Goal: Information Seeking & Learning: Learn about a topic

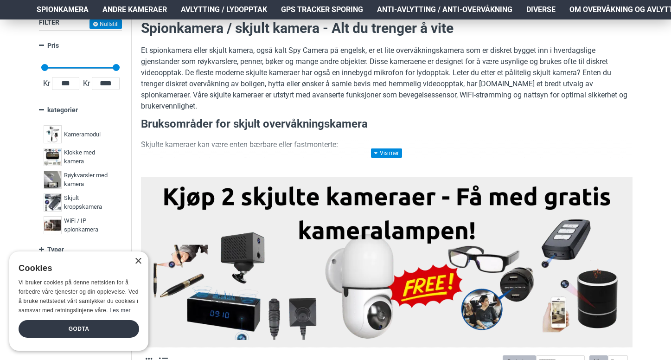
scroll to position [161, 0]
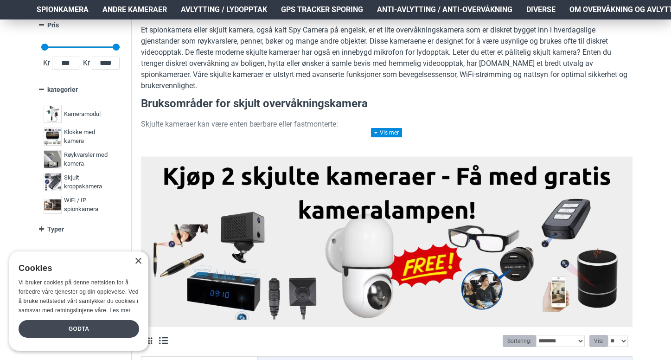
click at [75, 327] on div "Godta" at bounding box center [79, 329] width 121 height 18
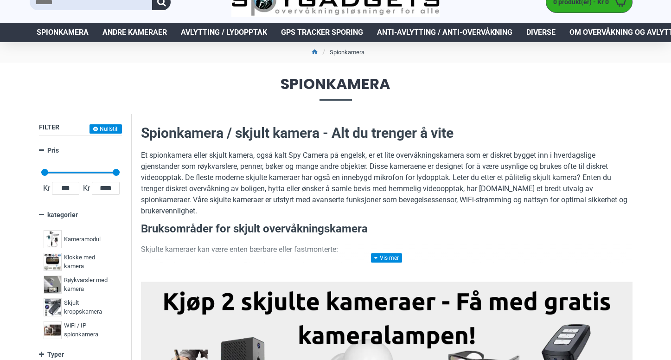
scroll to position [38, 0]
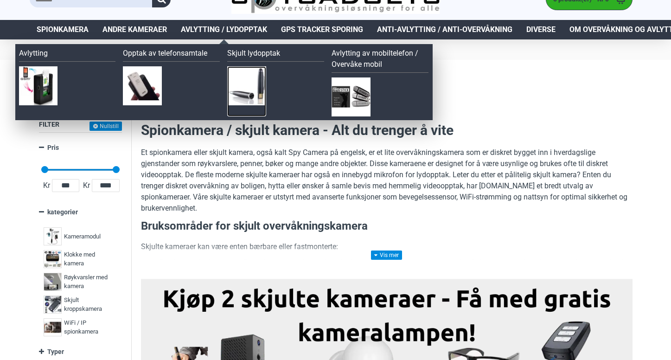
click at [243, 85] on img at bounding box center [246, 85] width 39 height 39
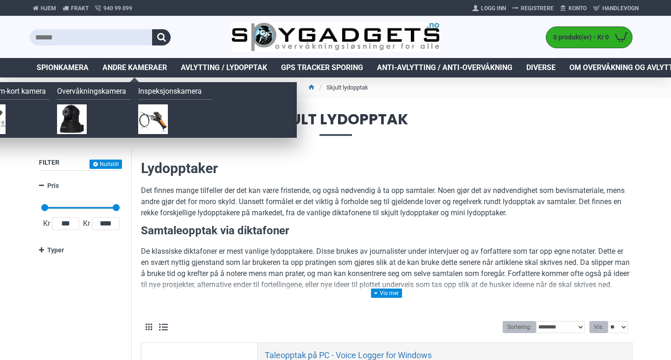
click at [136, 69] on span "Andre kameraer" at bounding box center [135, 67] width 64 height 11
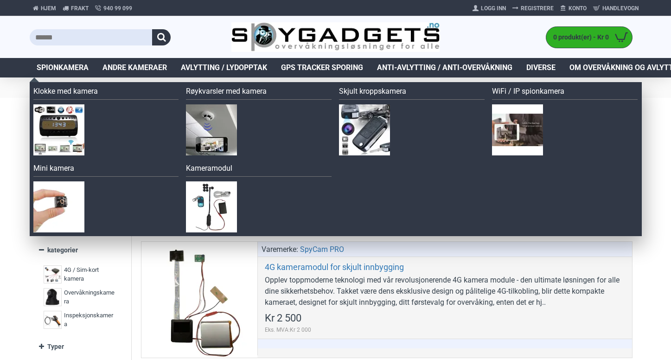
click at [52, 65] on span "Spionkamera" at bounding box center [63, 67] width 52 height 11
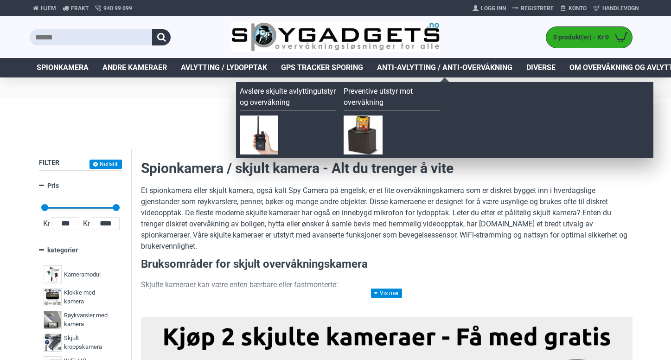
click at [451, 66] on span "Anti-avlytting / Anti-overvåkning" at bounding box center [444, 67] width 135 height 11
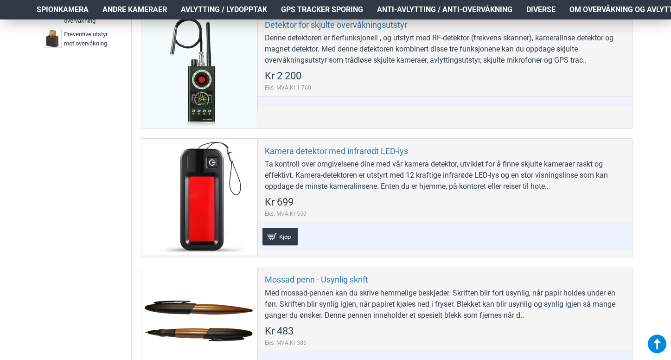
scroll to position [269, 0]
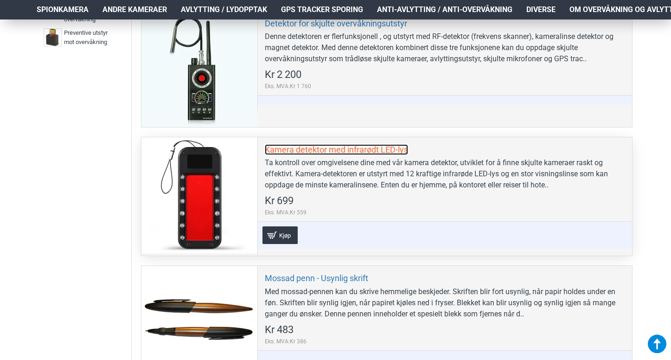
click at [305, 151] on link "Kamera detektor med infrarødt LED-lys" at bounding box center [336, 149] width 143 height 11
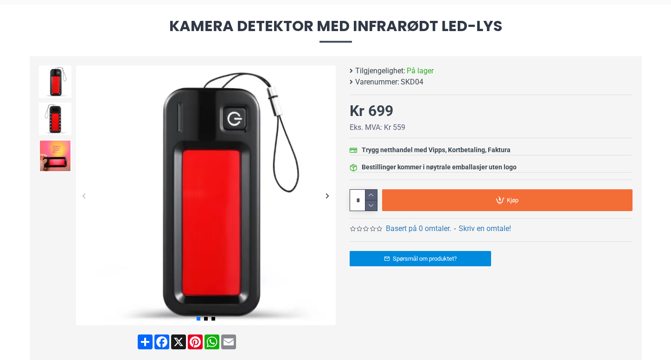
scroll to position [92, 0]
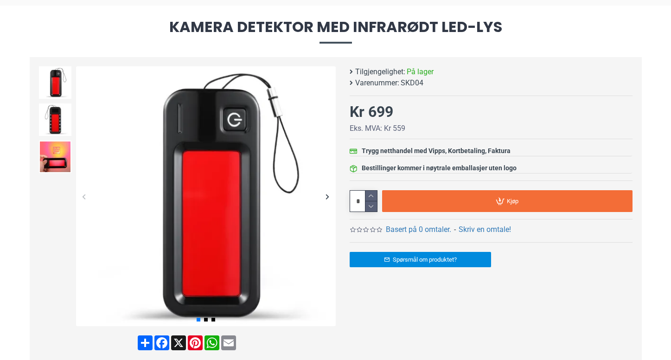
click at [328, 196] on div "Next slide" at bounding box center [328, 196] width 16 height 16
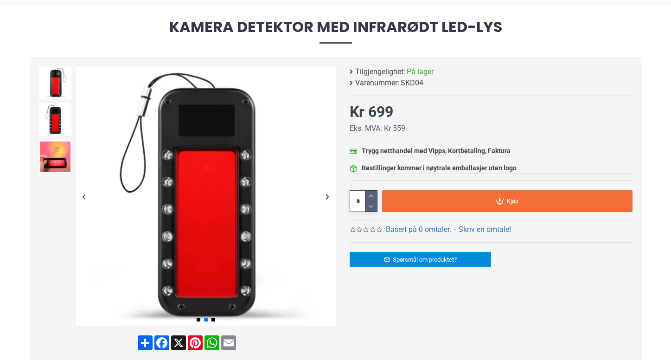
click at [328, 196] on div "Next slide" at bounding box center [328, 196] width 16 height 16
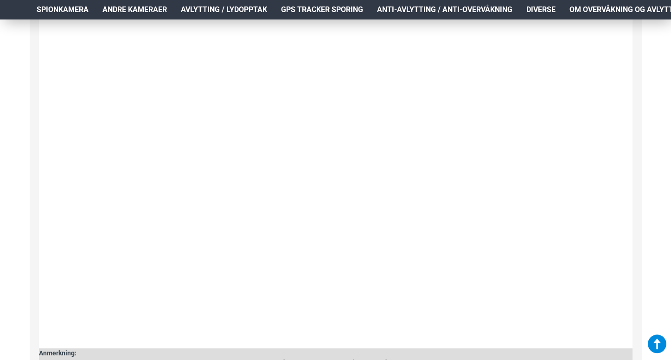
scroll to position [824, 0]
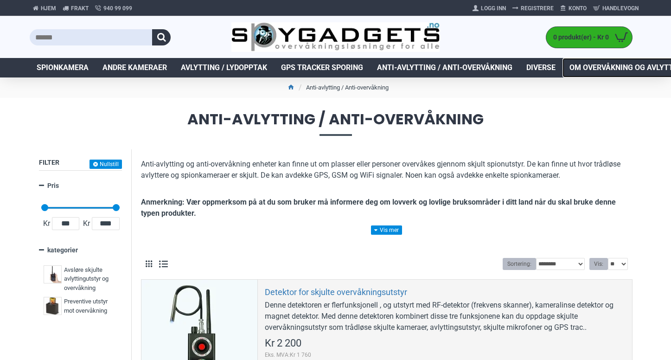
click at [610, 65] on span "Om overvåkning og avlytting" at bounding box center [628, 67] width 116 height 11
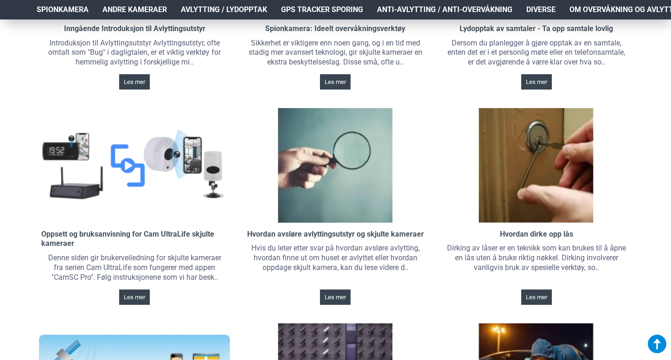
scroll to position [257, 0]
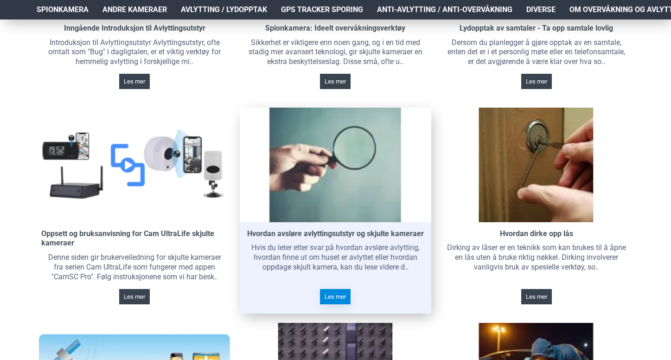
click at [335, 294] on span "Les mer" at bounding box center [335, 297] width 21 height 6
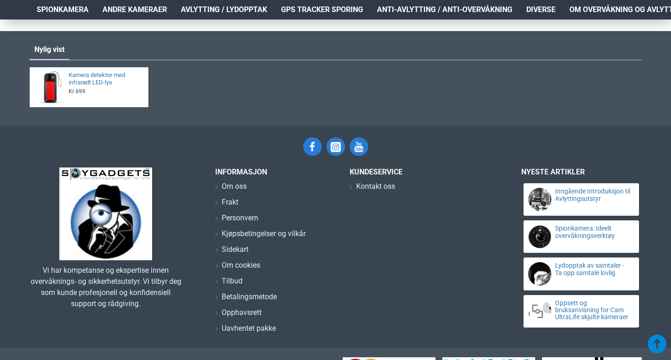
scroll to position [4357, 0]
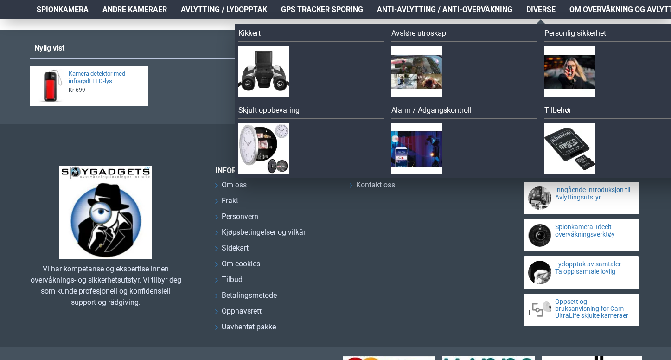
click at [540, 9] on span "Diverse" at bounding box center [541, 9] width 29 height 11
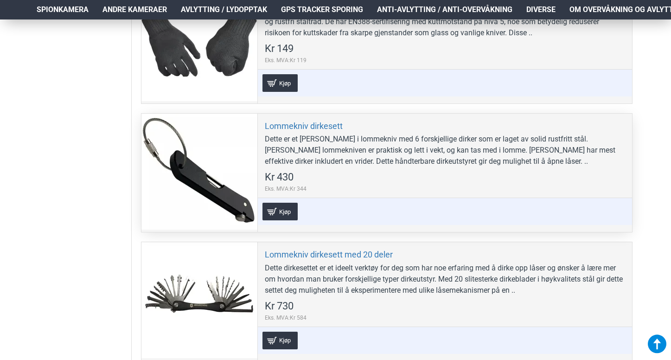
scroll to position [2384, 0]
